Goal: Information Seeking & Learning: Learn about a topic

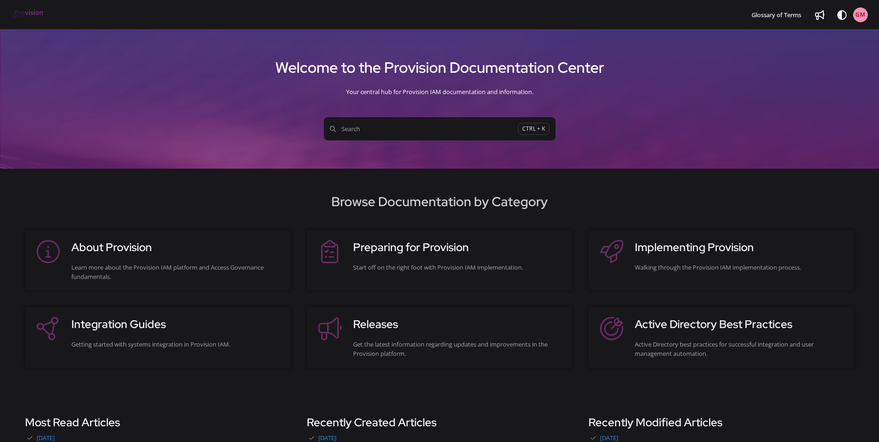
click at [459, 130] on span "Search" at bounding box center [424, 128] width 188 height 9
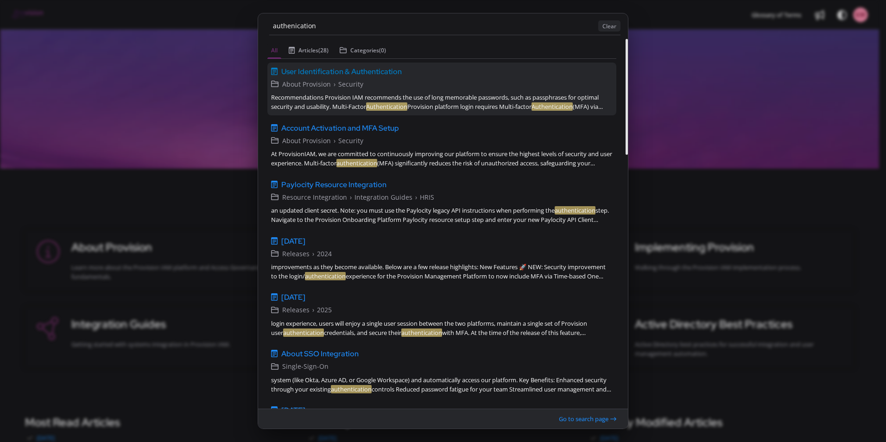
type input "authenication"
click at [430, 103] on div "Recommendations Provision IAM recommends the use of long memorable passwords, s…" at bounding box center [442, 102] width 342 height 19
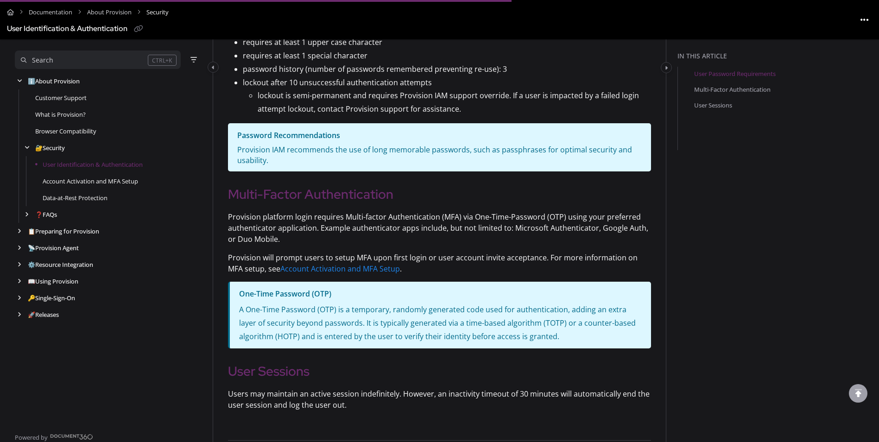
scroll to position [325, 0]
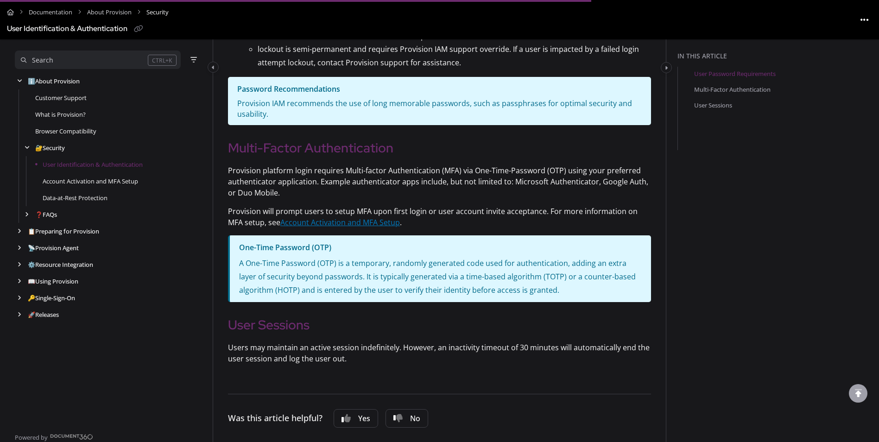
click at [366, 221] on link "Account Activation and MFA Setup" at bounding box center [340, 222] width 120 height 10
